Goal: Task Accomplishment & Management: Complete application form

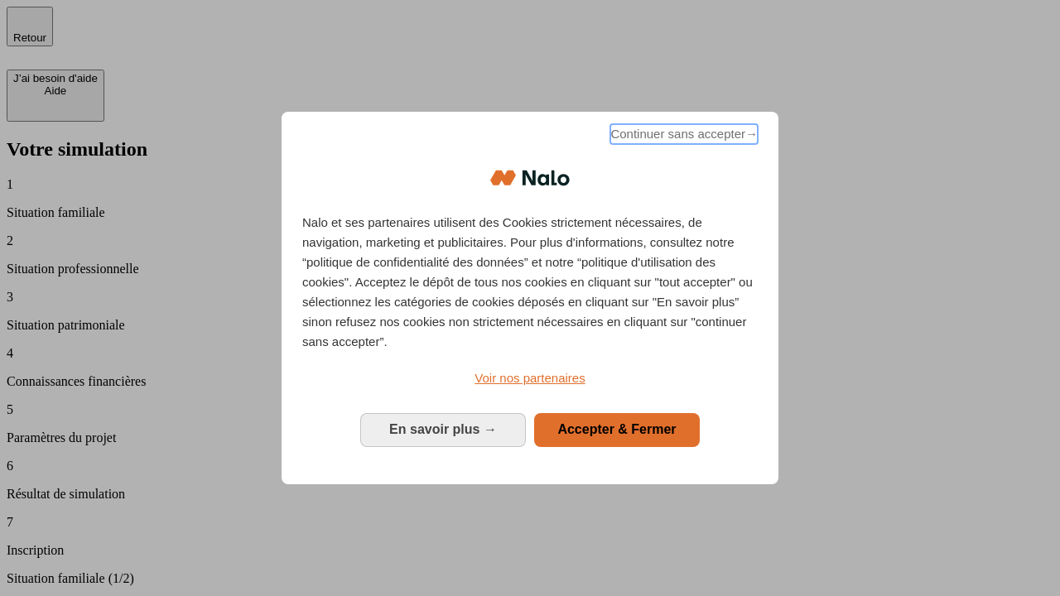
click at [682, 137] on span "Continuer sans accepter →" at bounding box center [683, 134] width 147 height 20
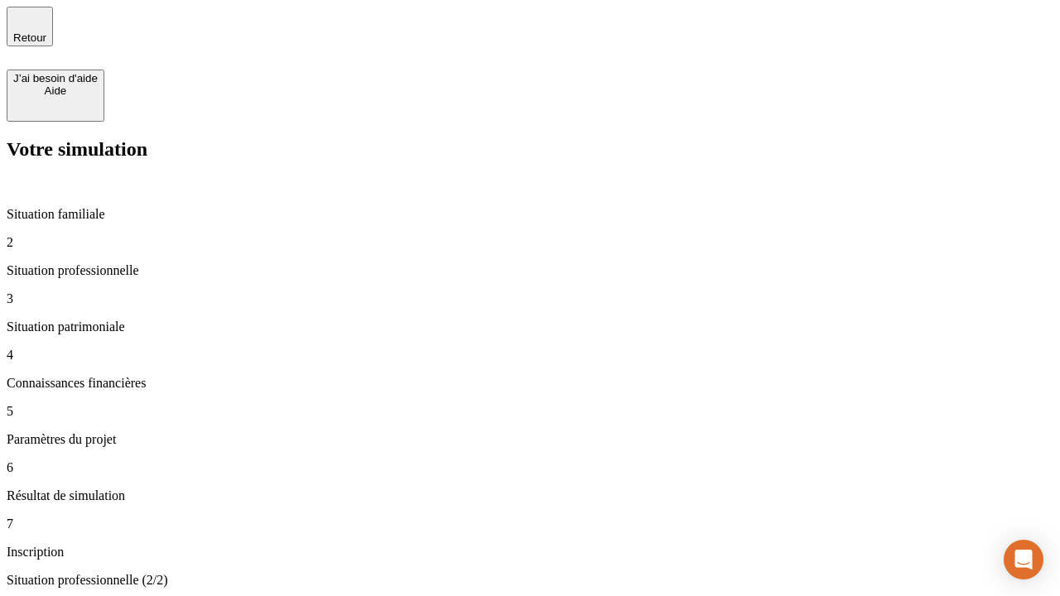
type input "30 000"
type input "40 000"
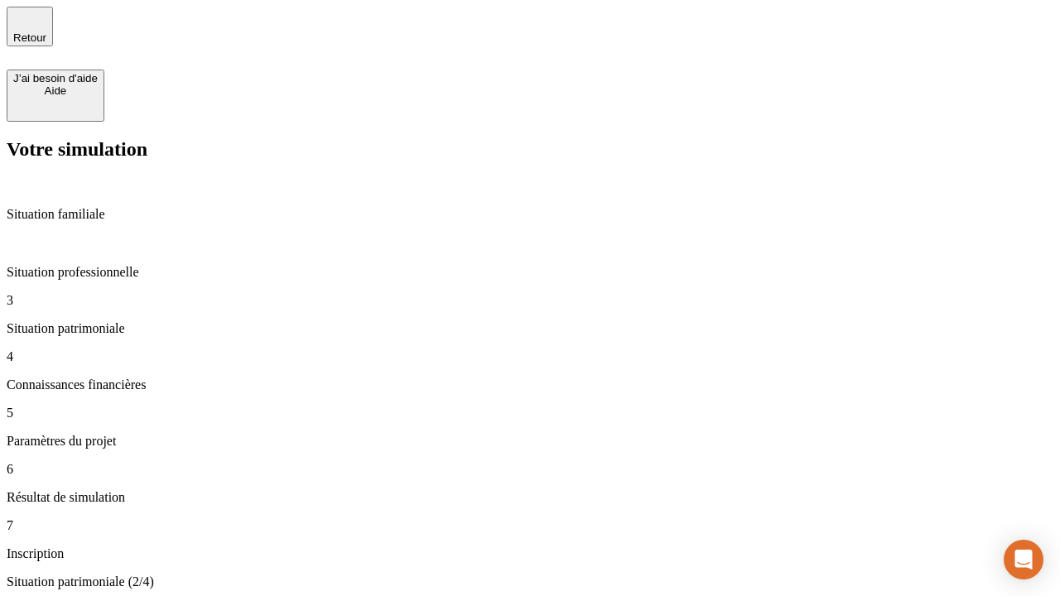
type input "1 100"
type input "20"
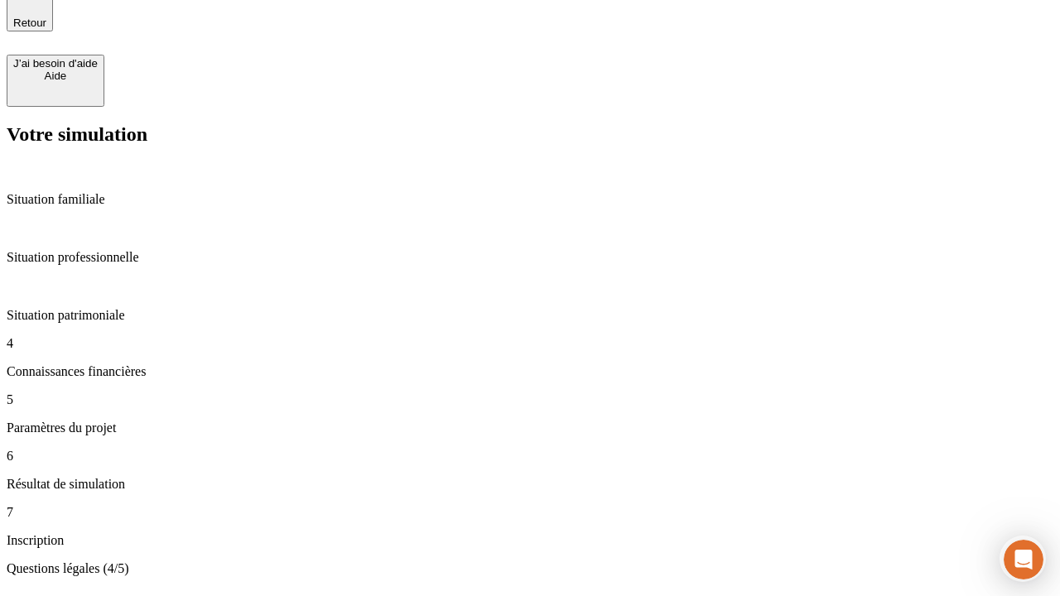
scroll to position [51, 0]
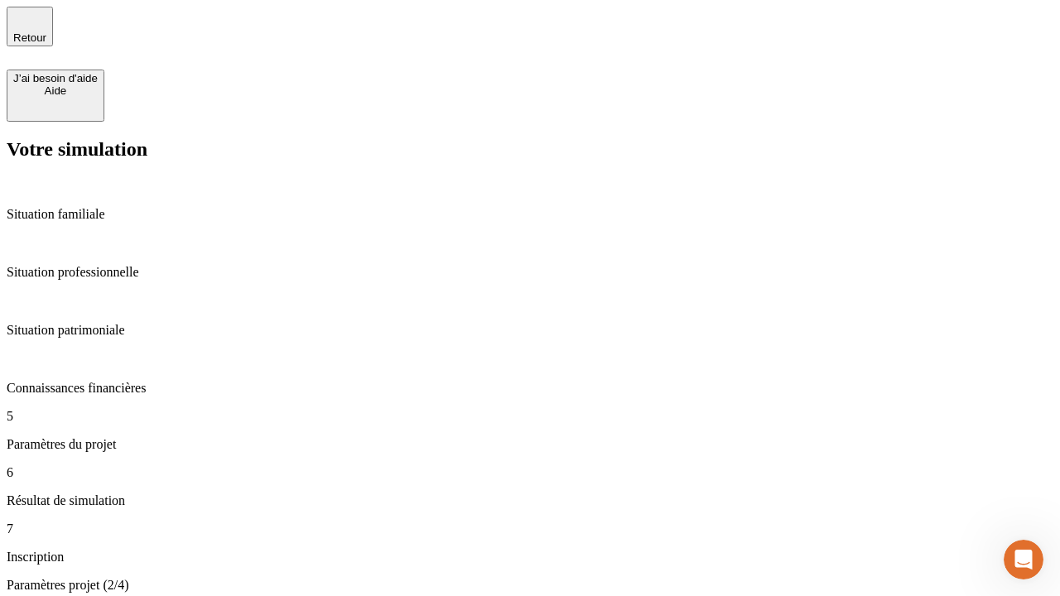
type input "40"
type input "50 000"
type input "640"
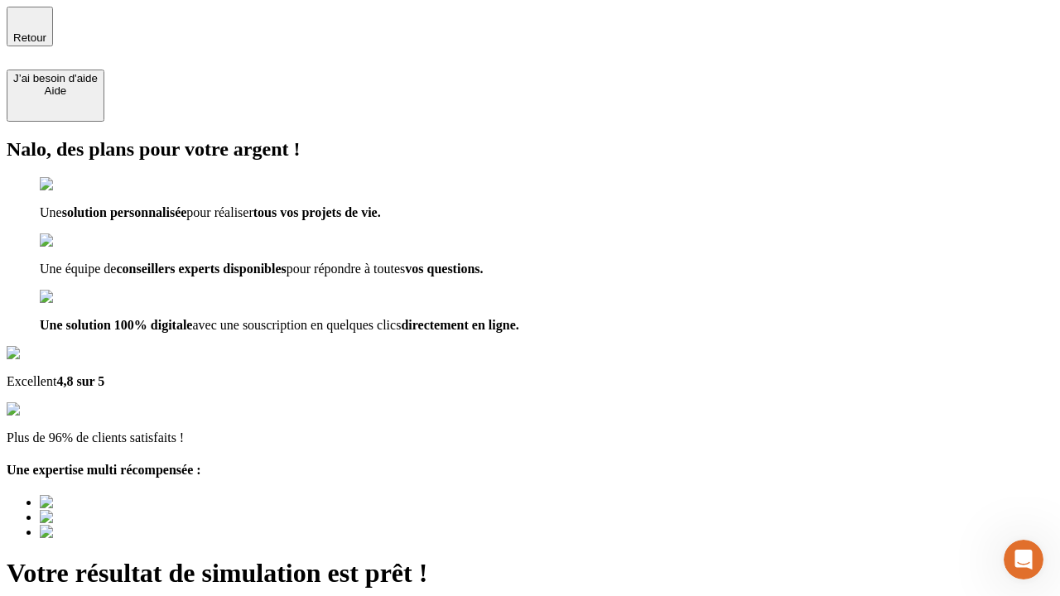
type input "[EMAIL_ADDRESS][DOMAIN_NAME]"
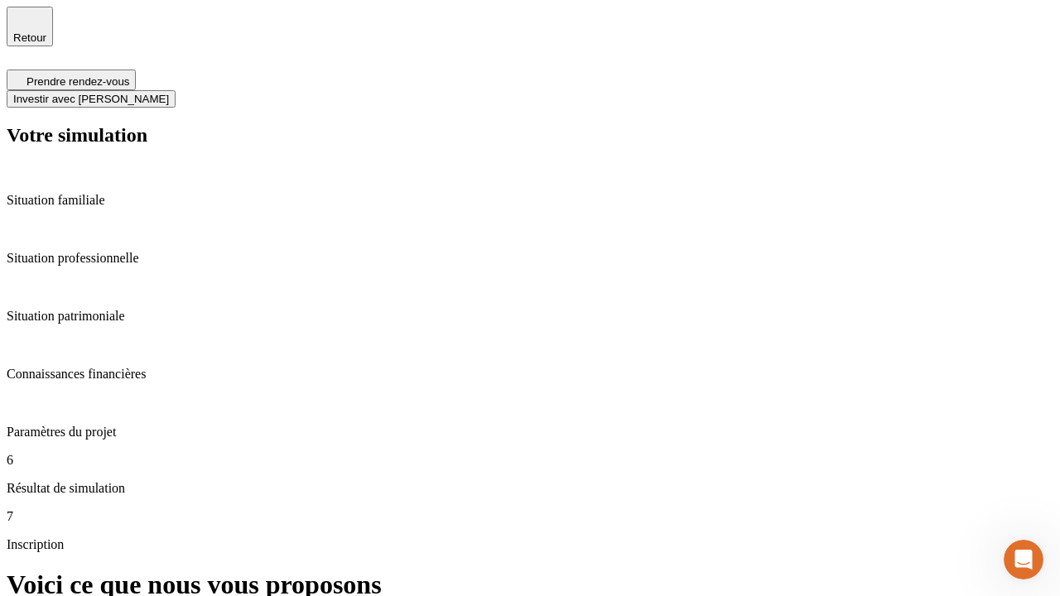
click at [169, 93] on span "Investir avec [PERSON_NAME]" at bounding box center [91, 99] width 156 height 12
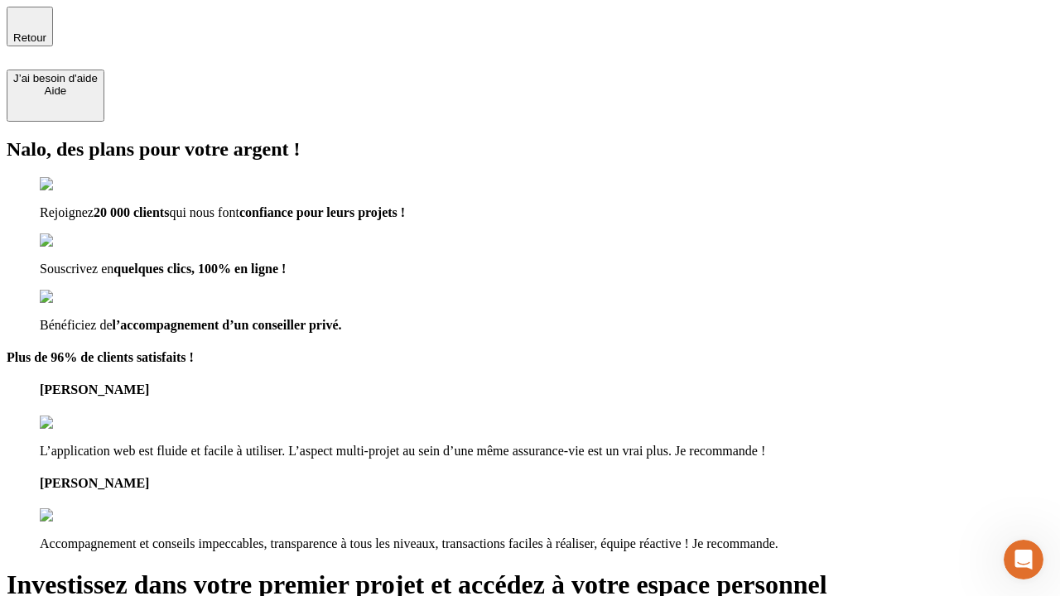
type input "[PERSON_NAME][EMAIL_ADDRESS][DOMAIN_NAME]"
